Goal: Transaction & Acquisition: Download file/media

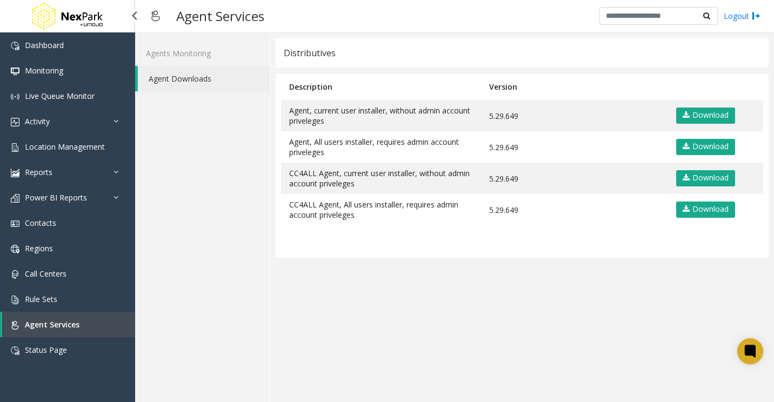
click at [62, 322] on span "Agent Services" at bounding box center [52, 324] width 55 height 10
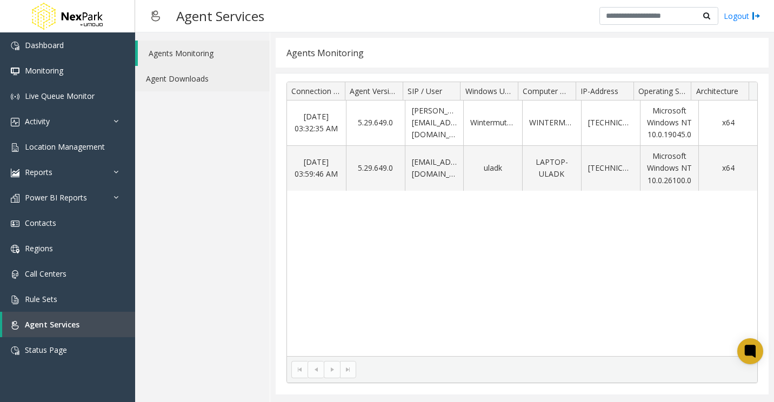
click at [200, 79] on link "Agent Downloads" at bounding box center [202, 78] width 135 height 25
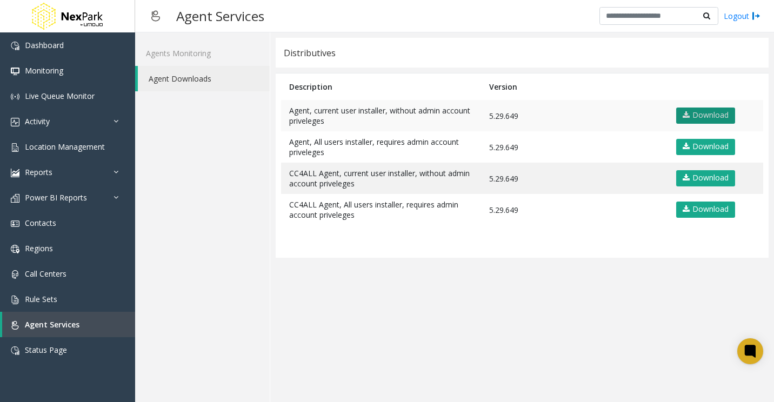
click at [722, 116] on link "Download" at bounding box center [705, 116] width 59 height 16
click at [710, 115] on link "Download" at bounding box center [705, 116] width 59 height 16
click at [576, 259] on app-distributives "Distributives Description Version Agent, current user installer, without admin …" at bounding box center [522, 217] width 493 height 359
click at [543, 341] on app-distributives "Distributives Description Version Agent, current user installer, without admin …" at bounding box center [522, 217] width 493 height 359
